Goal: Check status: Check status

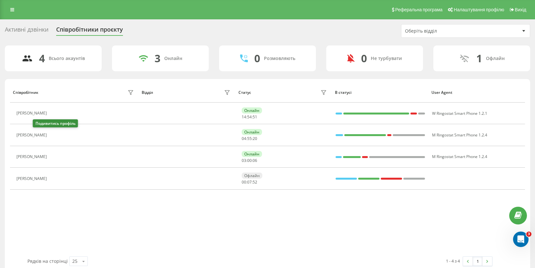
click at [50, 135] on button at bounding box center [54, 135] width 8 height 9
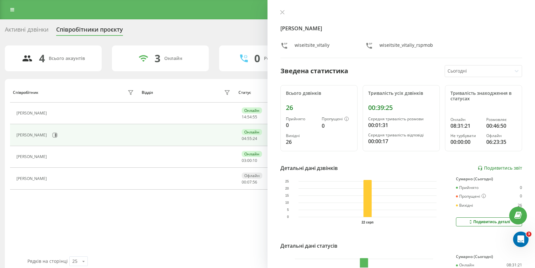
click at [113, 213] on div "Співробітник Відділ Статус В статусі User Agent [PERSON_NAME] 14 : 54 : 55 W Ri…" at bounding box center [267, 169] width 515 height 174
click at [234, 79] on div "4 Всього акаунтів 3 Онлайн 0 Розмовляють 0 Не турбувати 1 Офлайн Співробітник В…" at bounding box center [267, 158] width 525 height 227
click at [283, 13] on icon at bounding box center [282, 12] width 4 height 4
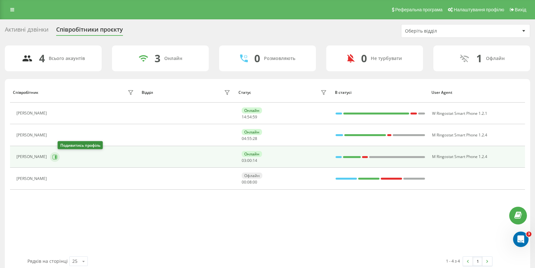
click at [56, 157] on icon at bounding box center [56, 156] width 2 height 3
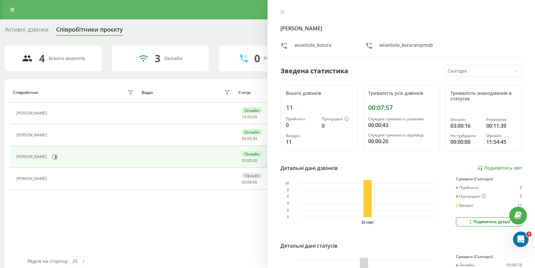
click at [162, 211] on div "Співробітник Відділ Статус В статусі User Agent [PERSON_NAME] 14 : 55 : 05 W Ri…" at bounding box center [267, 169] width 515 height 174
click at [281, 14] on icon at bounding box center [282, 12] width 4 height 4
